Goal: Transaction & Acquisition: Purchase product/service

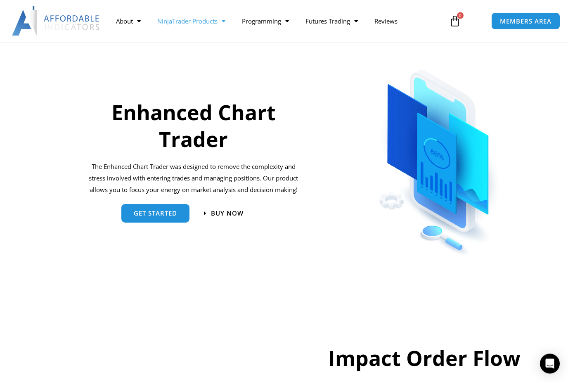
scroll to position [341, 0]
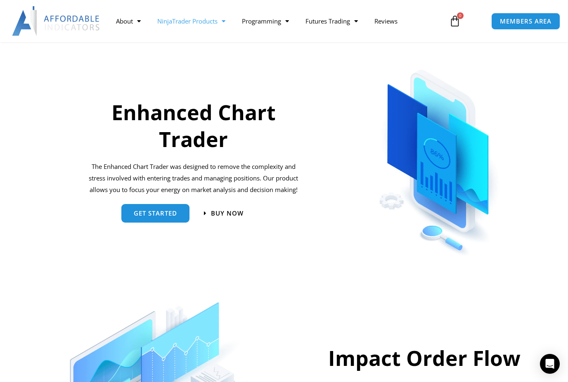
click at [226, 210] on span "Buy now" at bounding box center [227, 213] width 33 height 6
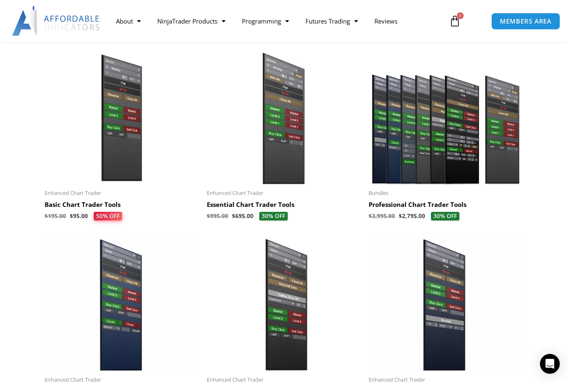
scroll to position [181, 0]
click at [459, 124] on img at bounding box center [445, 118] width 154 height 132
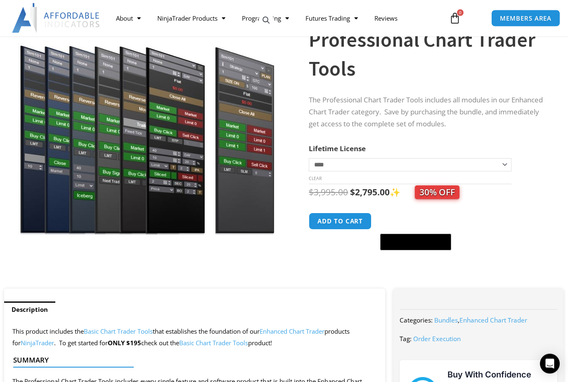
scroll to position [83, 0]
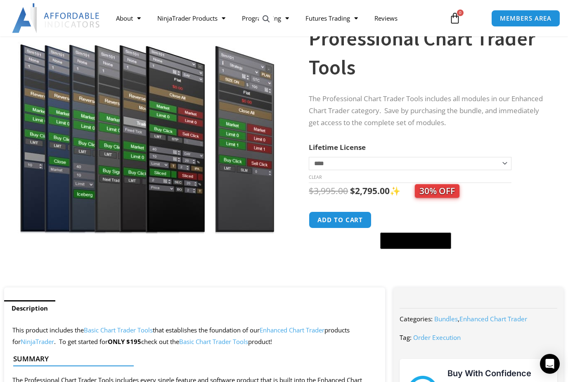
click at [505, 160] on select "**********" at bounding box center [410, 163] width 203 height 13
click at [504, 160] on select "**********" at bounding box center [410, 163] width 203 height 13
select select "*"
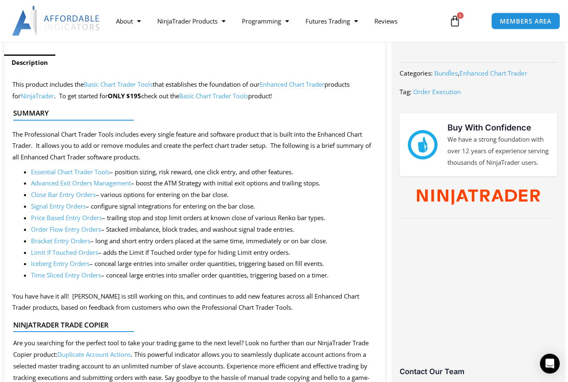
scroll to position [330, 0]
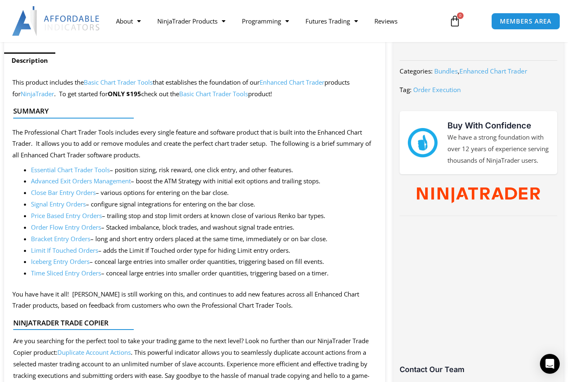
click at [51, 226] on link "Order Flow Entry Orders" at bounding box center [66, 227] width 70 height 8
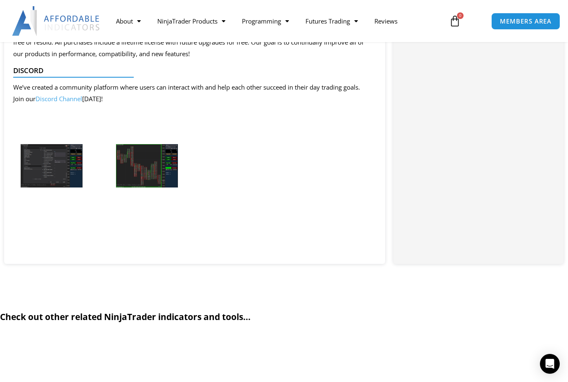
scroll to position [748, 0]
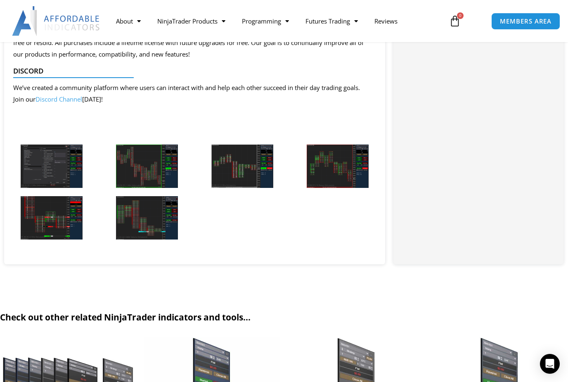
click at [63, 103] on link "Discord Channel" at bounding box center [58, 99] width 47 height 8
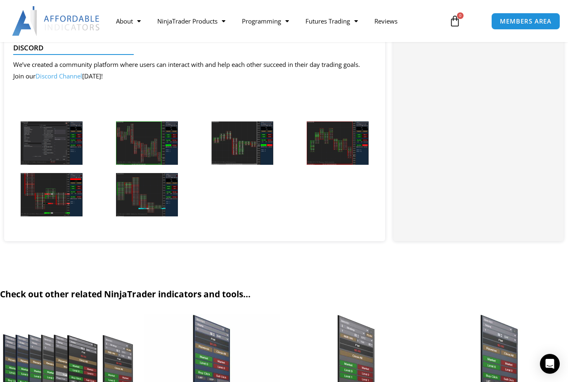
scroll to position [775, 0]
